Goal: Check status: Check status

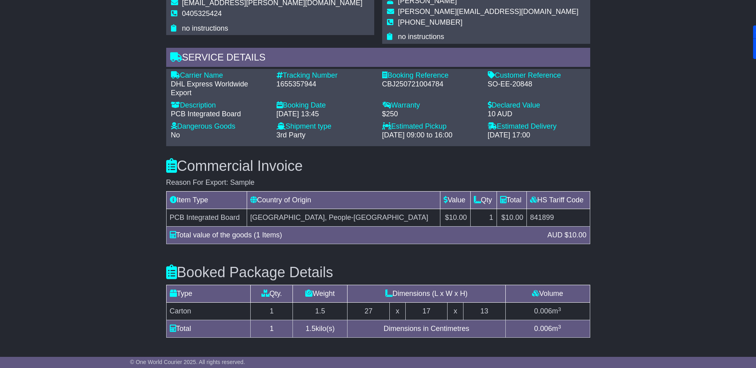
scroll to position [597, 0]
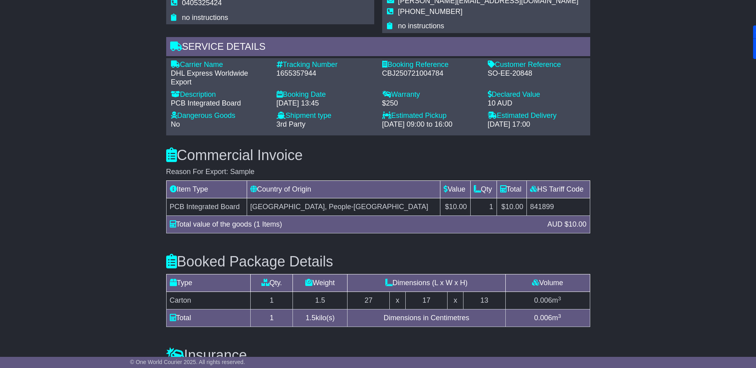
click at [294, 69] on div "1655357944" at bounding box center [325, 73] width 98 height 9
copy div "1655357944"
